Goal: Book appointment/travel/reservation

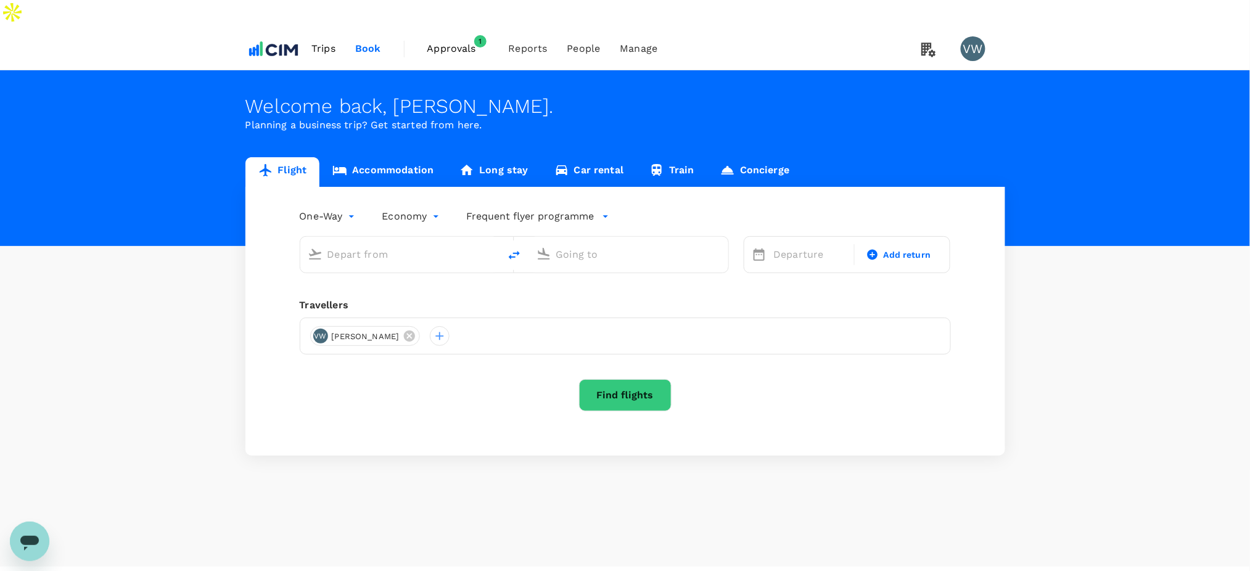
type input "London Heathrow (LHR)"
type input "Dublin (DUB)"
type input "London Heathrow (LHR)"
type input "Dublin (DUB)"
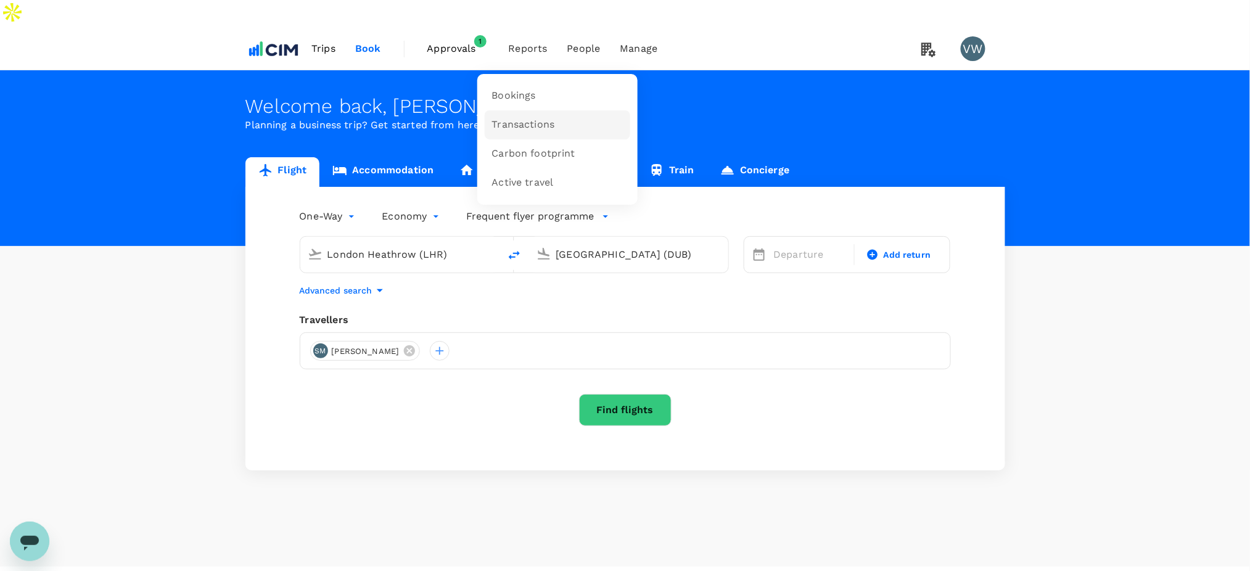
click at [509, 118] on span "Transactions" at bounding box center [523, 125] width 63 height 14
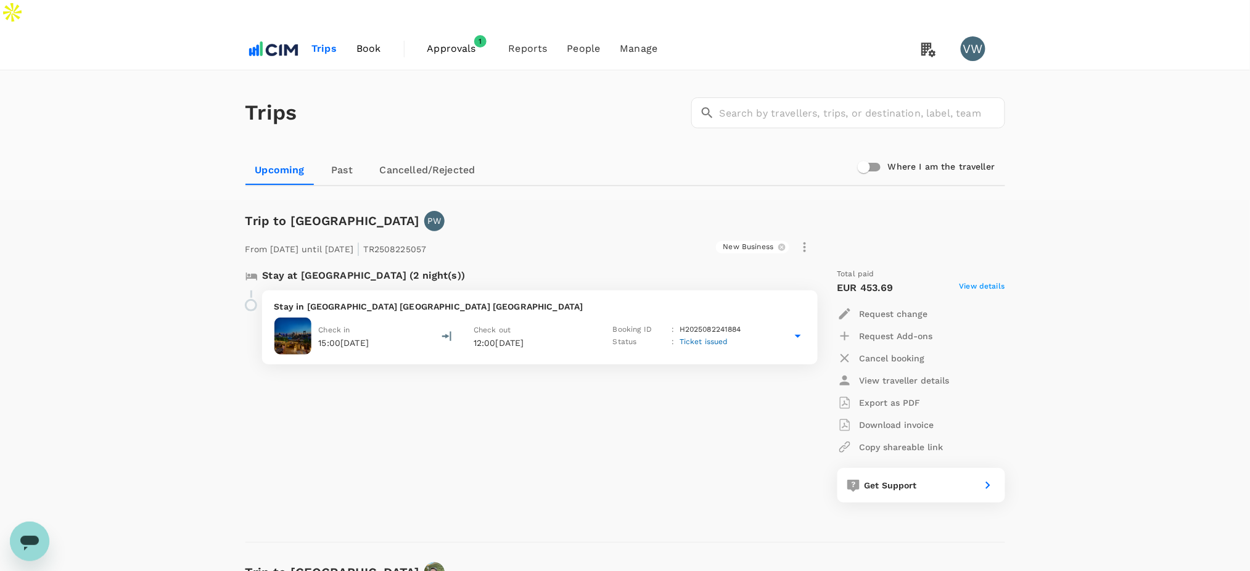
click at [375, 41] on span "Book" at bounding box center [368, 48] width 25 height 15
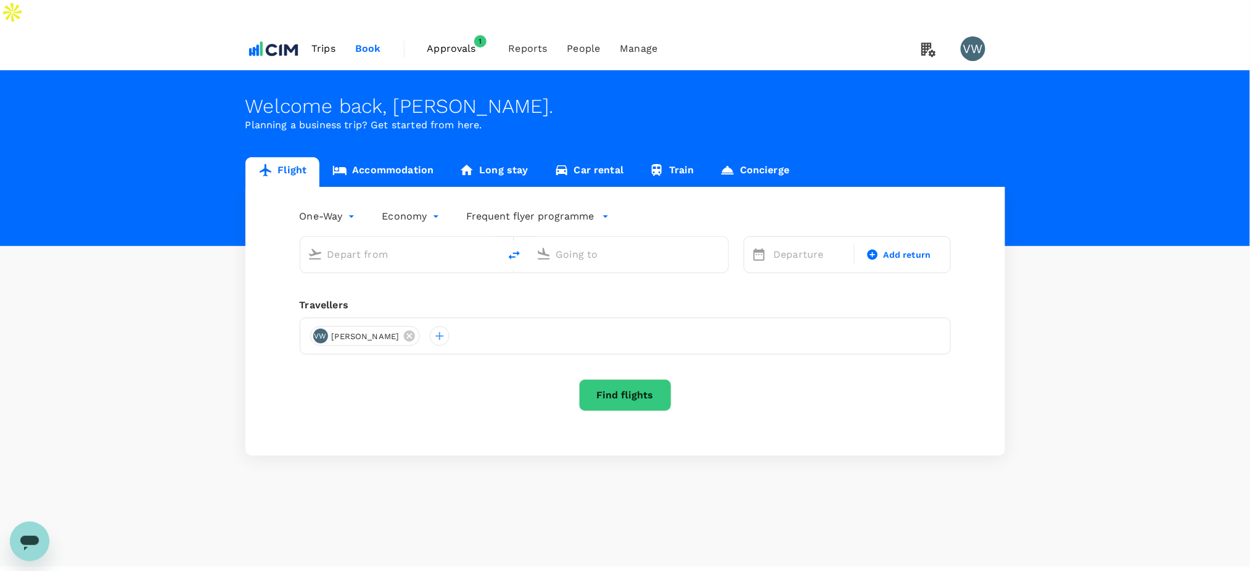
type input "London Heathrow (LHR)"
type input "Dublin (DUB)"
type input "London Heathrow (LHR)"
type input "Dublin (DUB)"
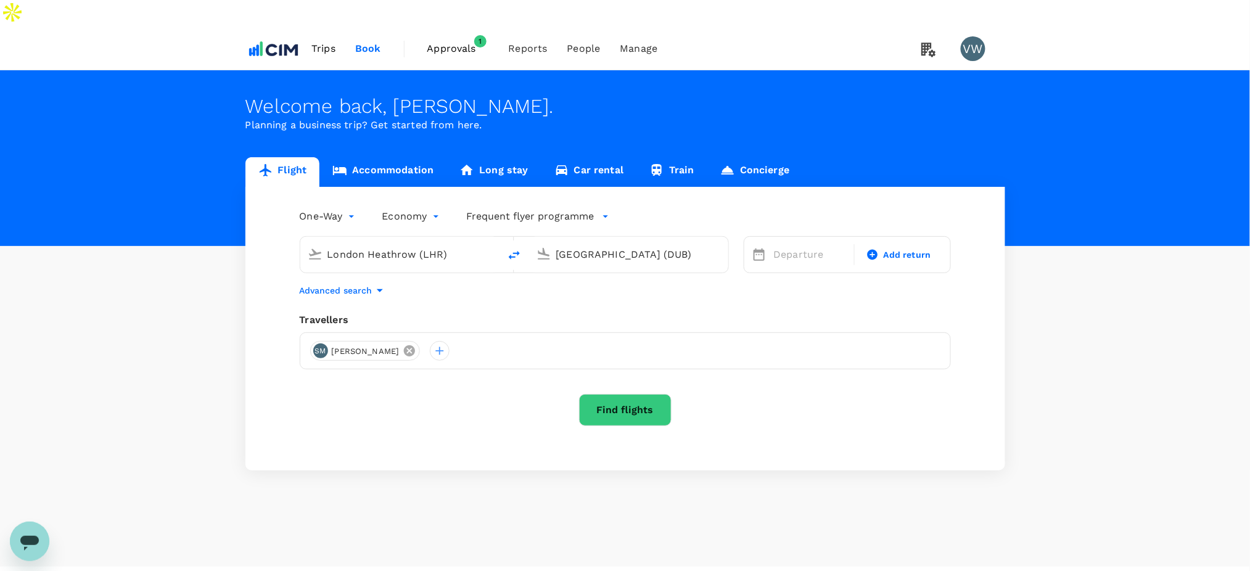
click at [404, 345] on icon at bounding box center [409, 350] width 11 height 11
click at [319, 341] on div at bounding box center [320, 351] width 20 height 20
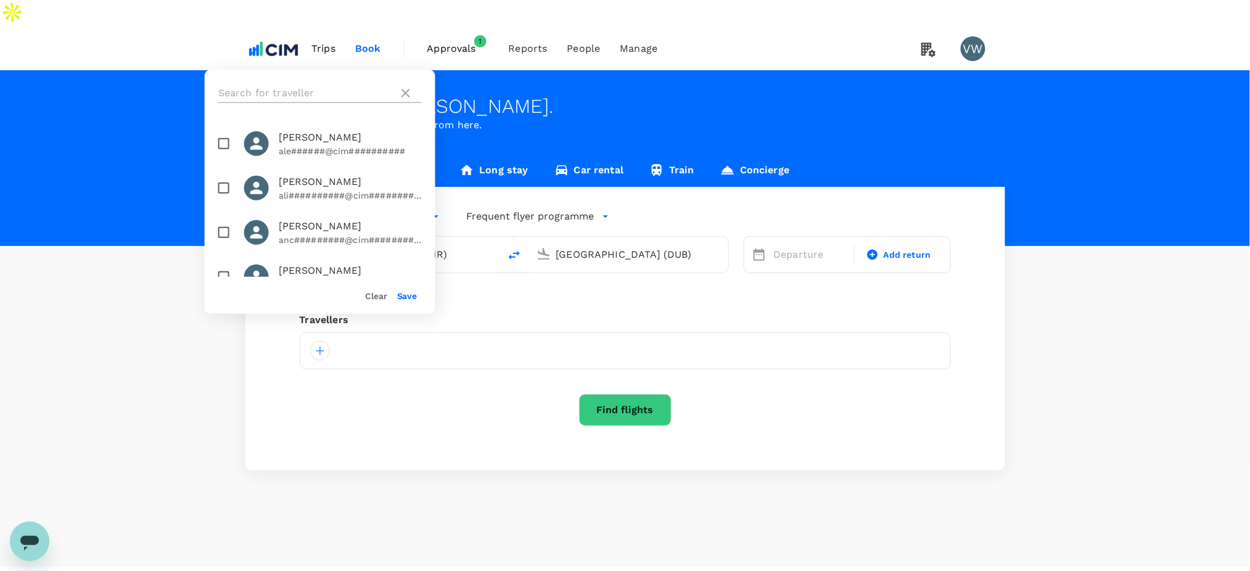
click at [305, 96] on input "text" at bounding box center [305, 93] width 175 height 20
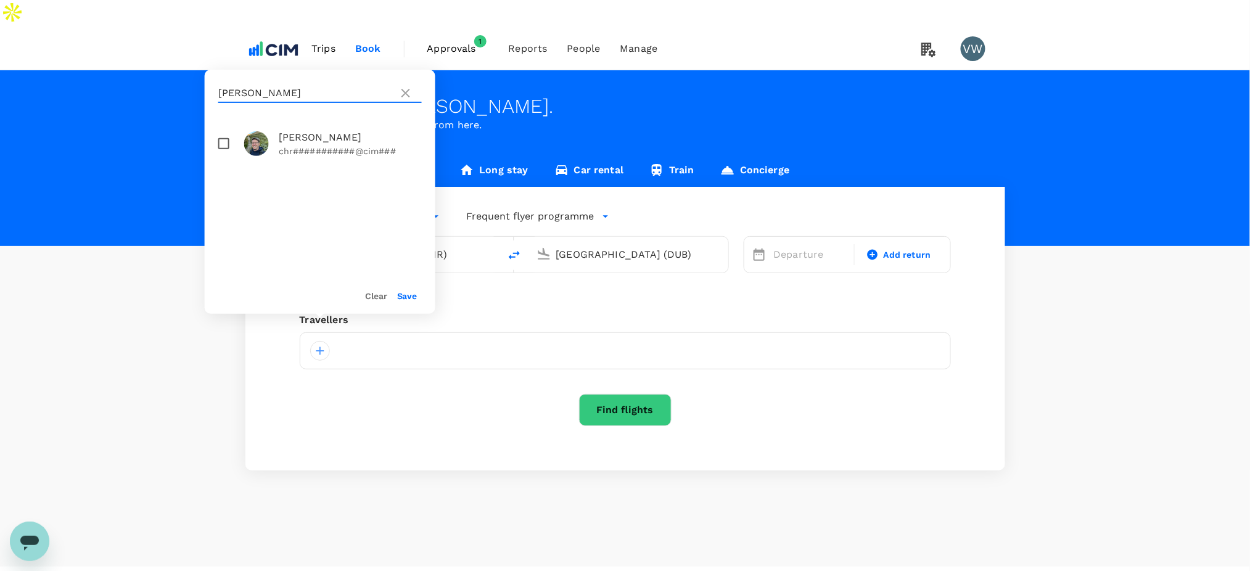
type input "hamilton"
click at [231, 146] on input "checkbox" at bounding box center [224, 144] width 26 height 26
checkbox input "true"
click at [411, 295] on button "Save" at bounding box center [407, 296] width 20 height 10
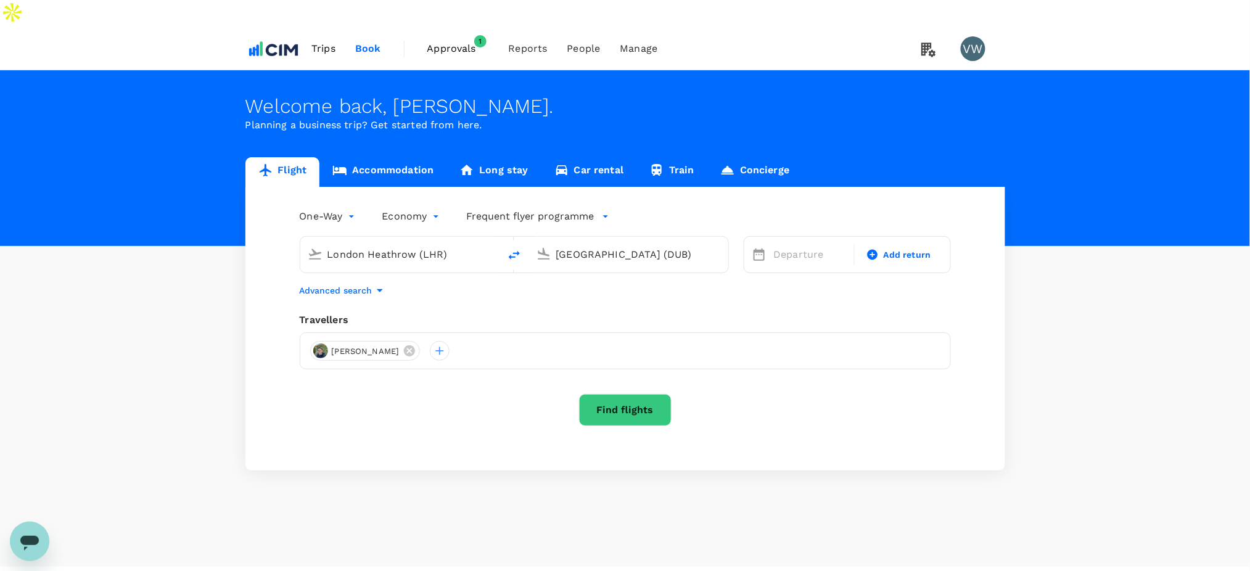
click at [396, 157] on link "Accommodation" at bounding box center [382, 172] width 127 height 30
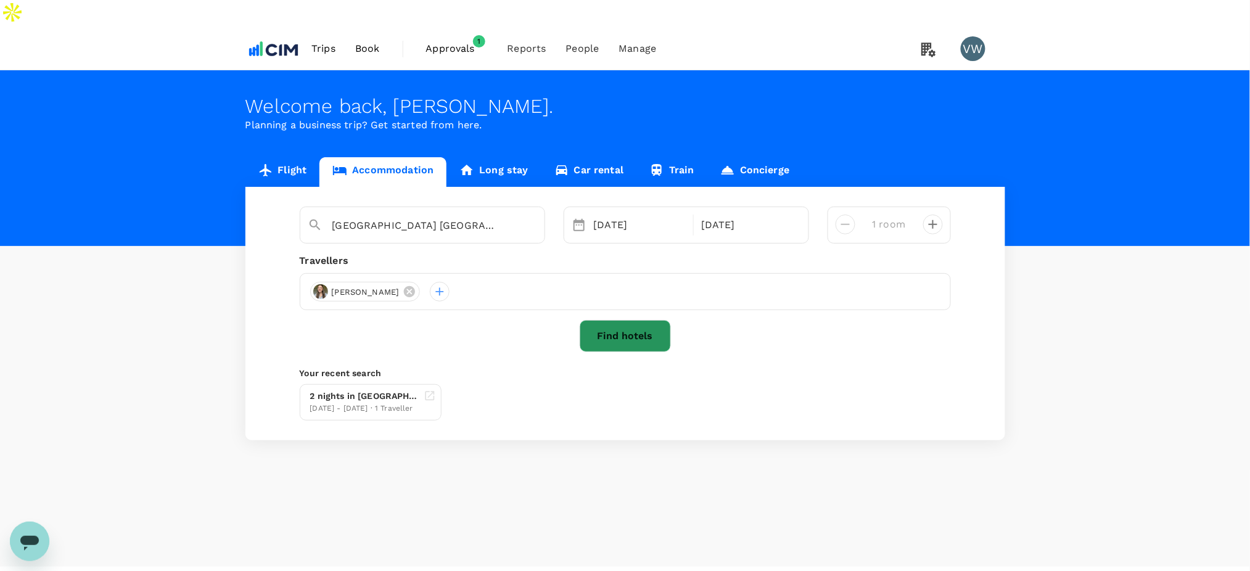
click at [624, 320] on button "Find hotels" at bounding box center [624, 336] width 91 height 32
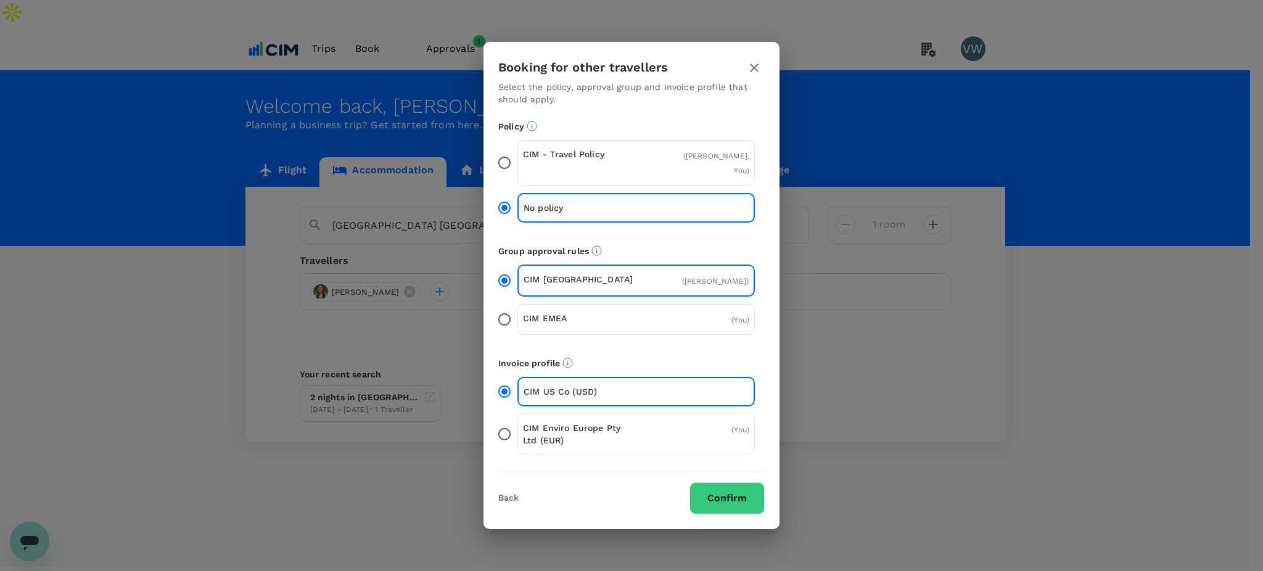
click at [750, 68] on icon "button" at bounding box center [754, 67] width 15 height 15
